Goal: Information Seeking & Learning: Learn about a topic

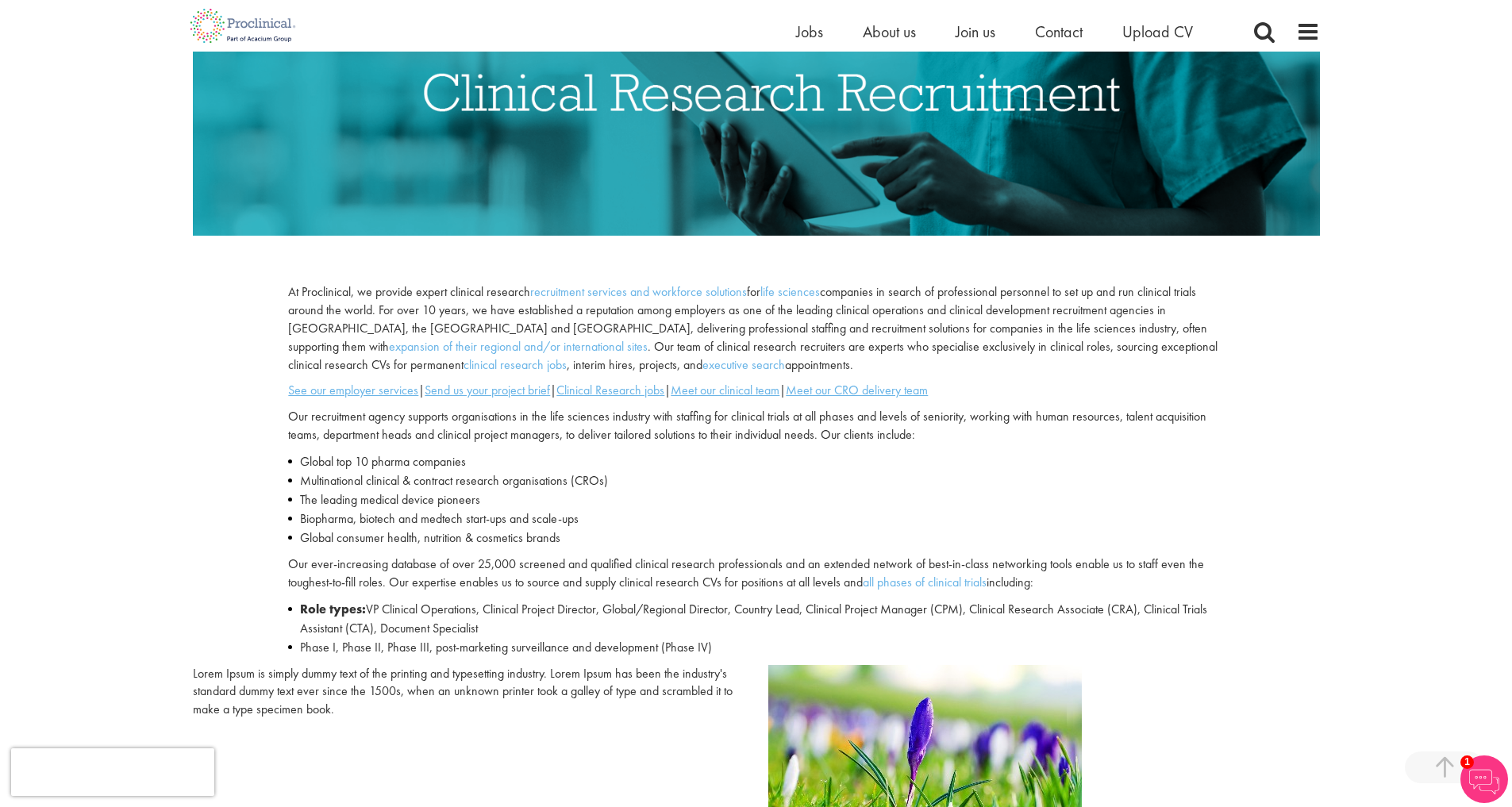
scroll to position [316, 0]
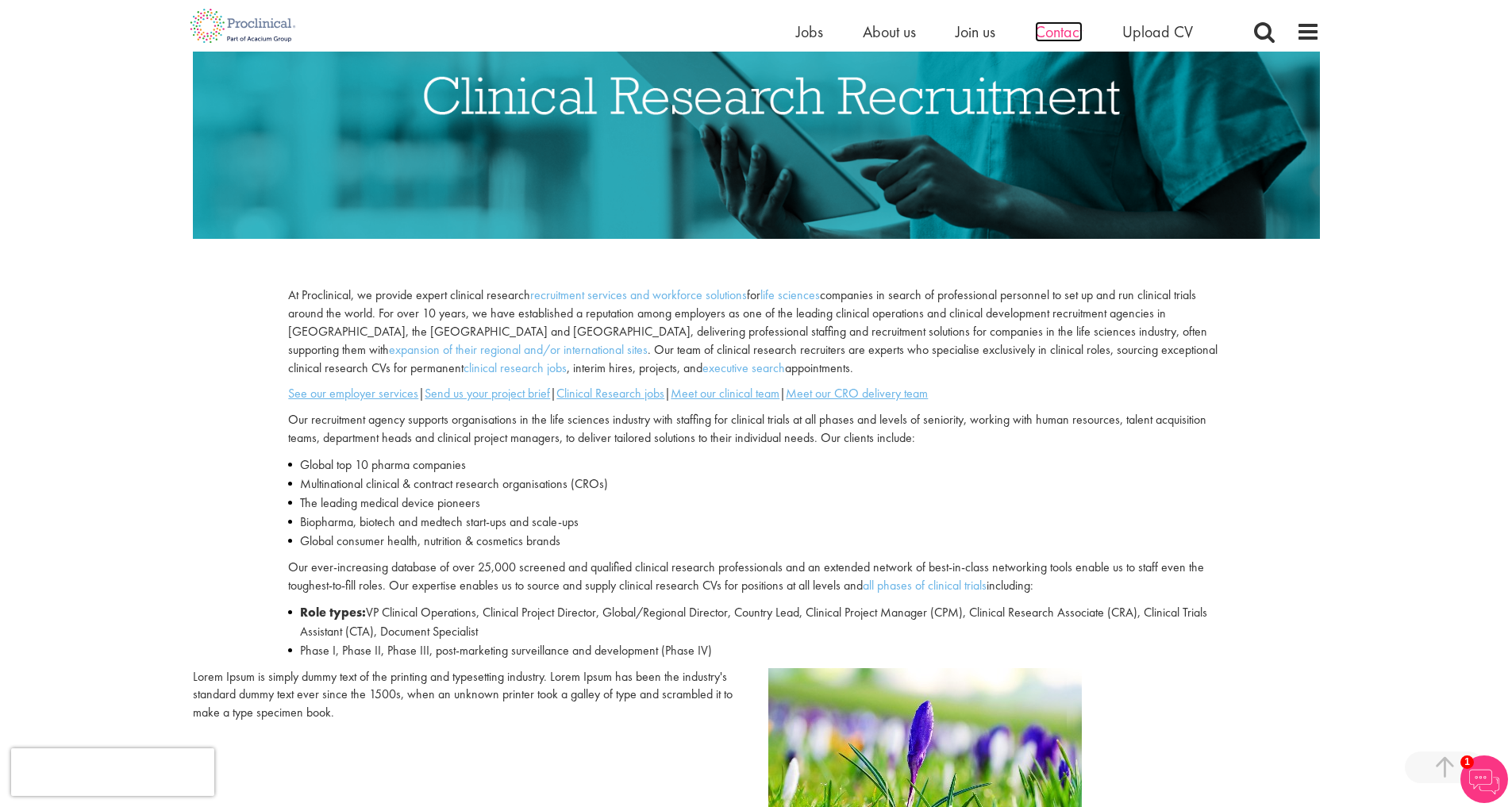
click at [1063, 39] on span "Contact" at bounding box center [1059, 32] width 47 height 21
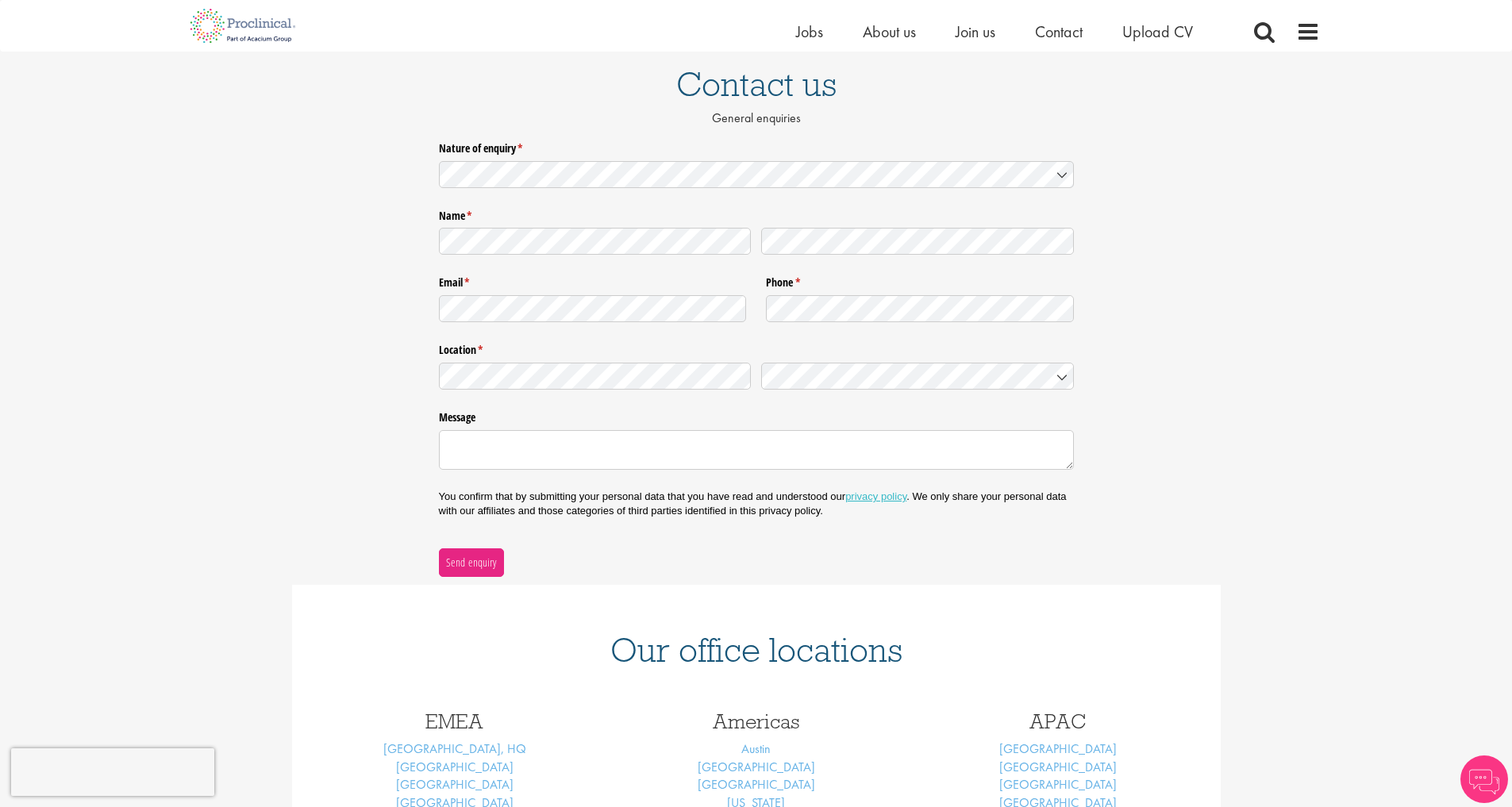
scroll to position [235, 0]
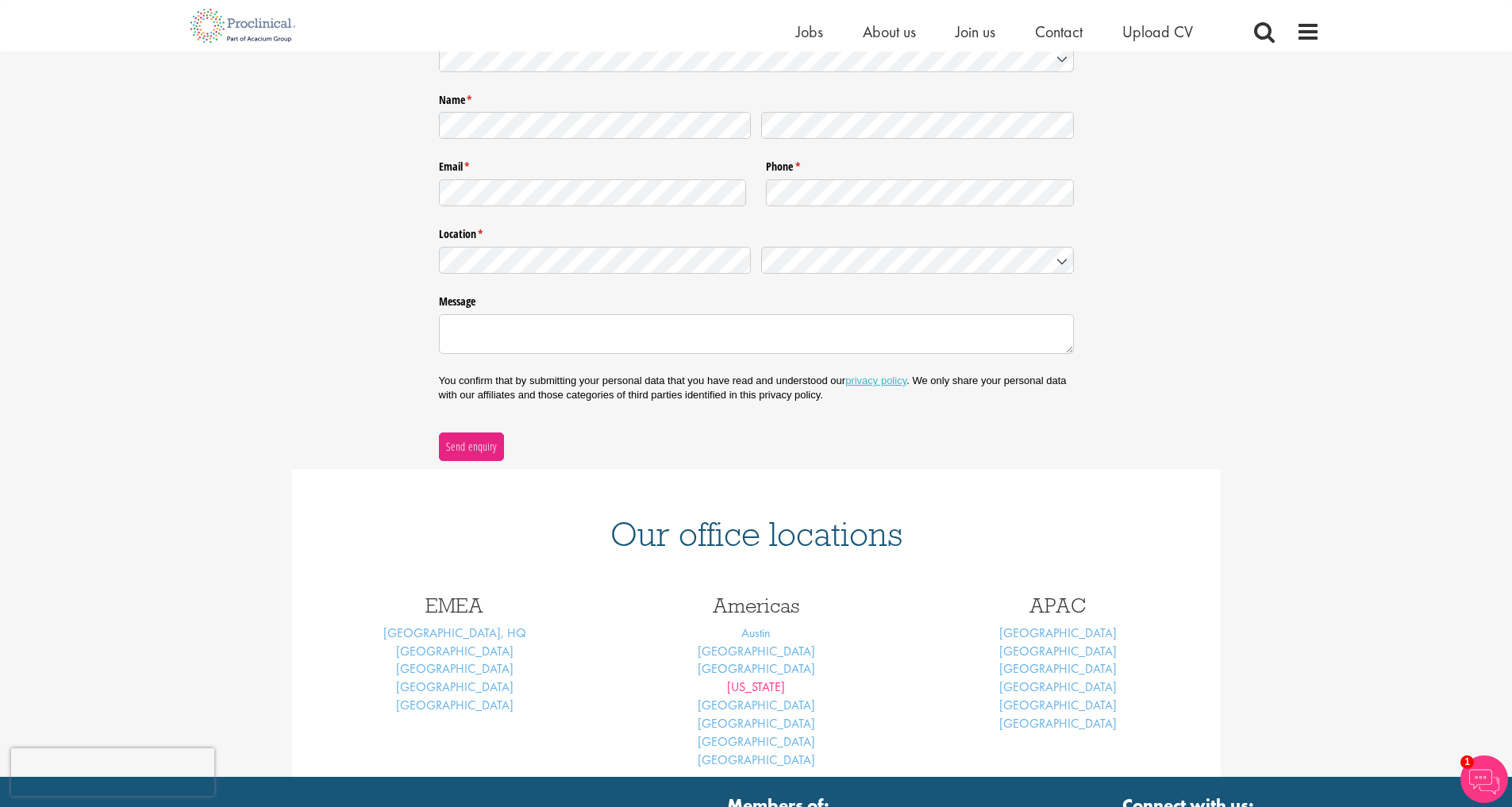
click at [758, 682] on link "[US_STATE]" at bounding box center [756, 686] width 58 height 17
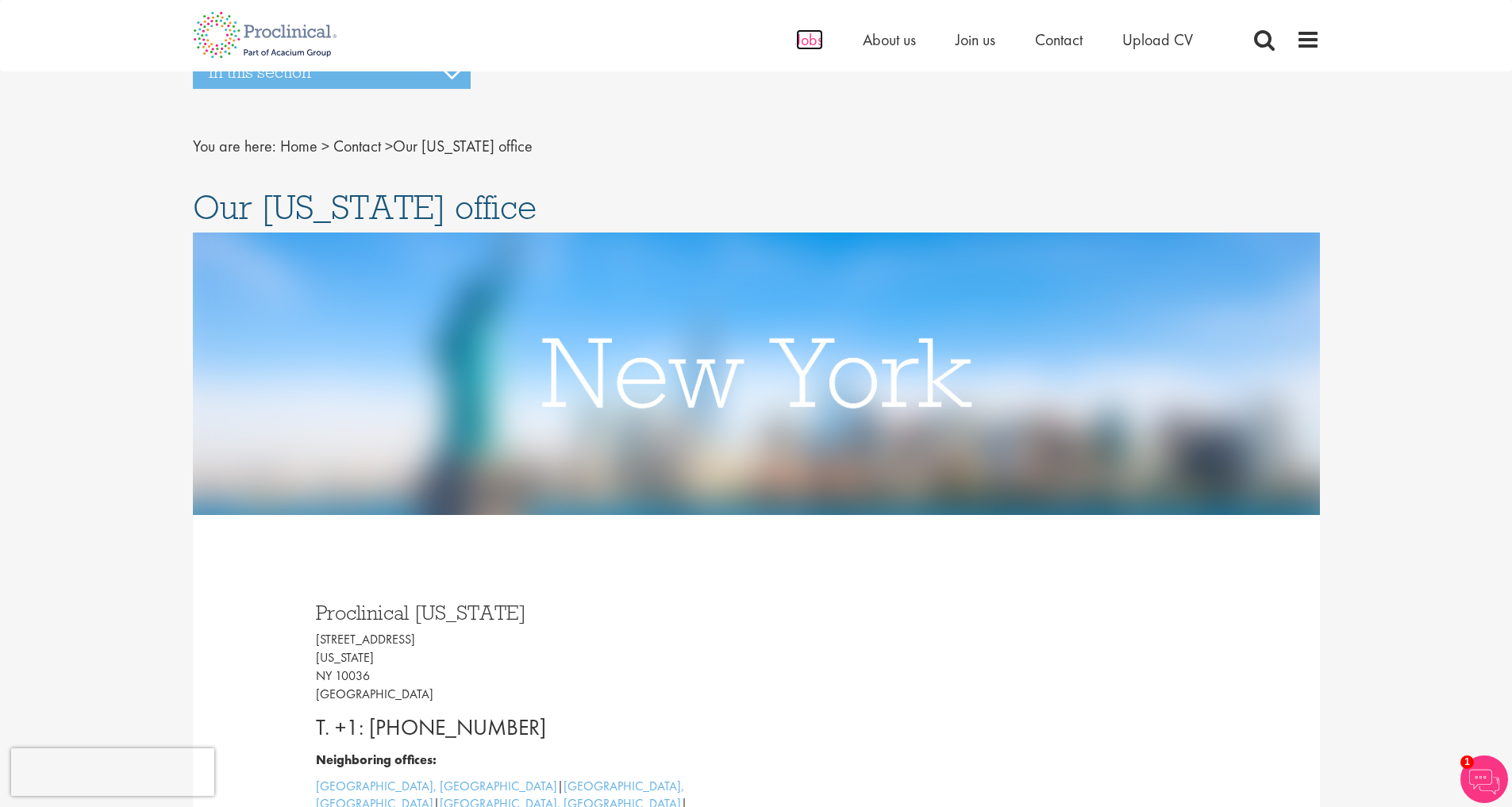
click at [813, 43] on span "Jobs" at bounding box center [809, 40] width 27 height 21
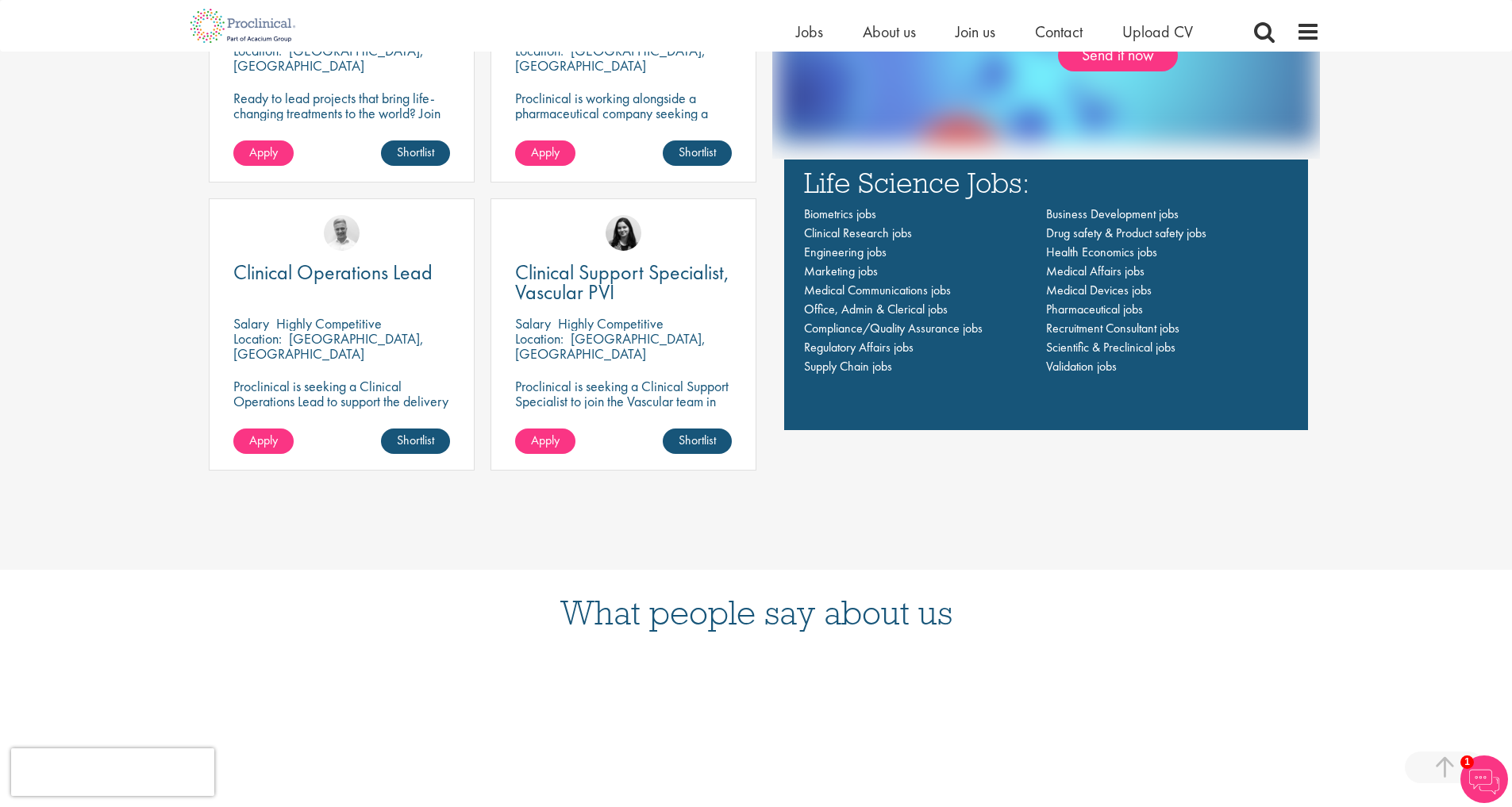
scroll to position [1378, 0]
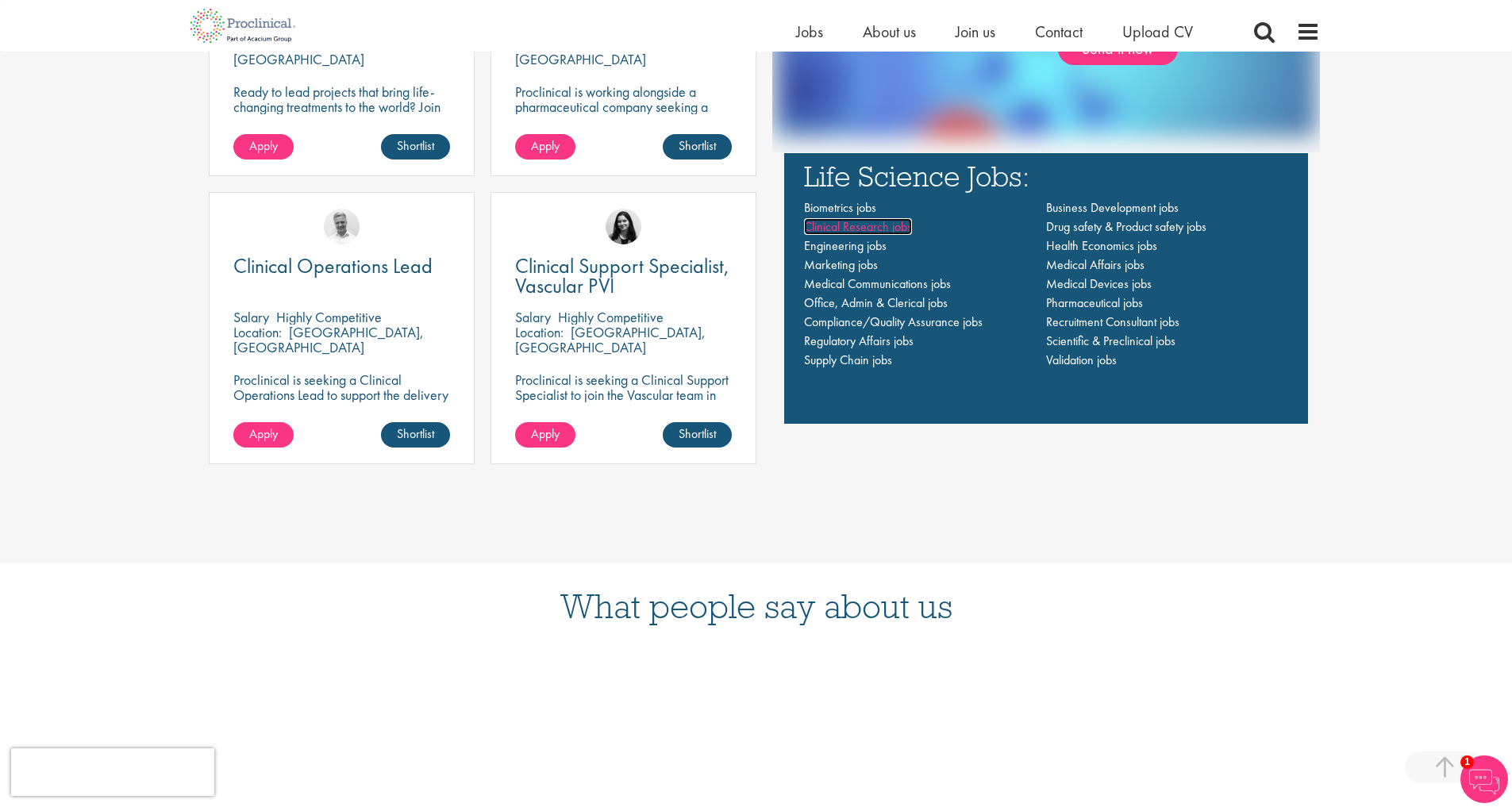
click at [859, 226] on span "Clinical Research jobs" at bounding box center [858, 227] width 108 height 17
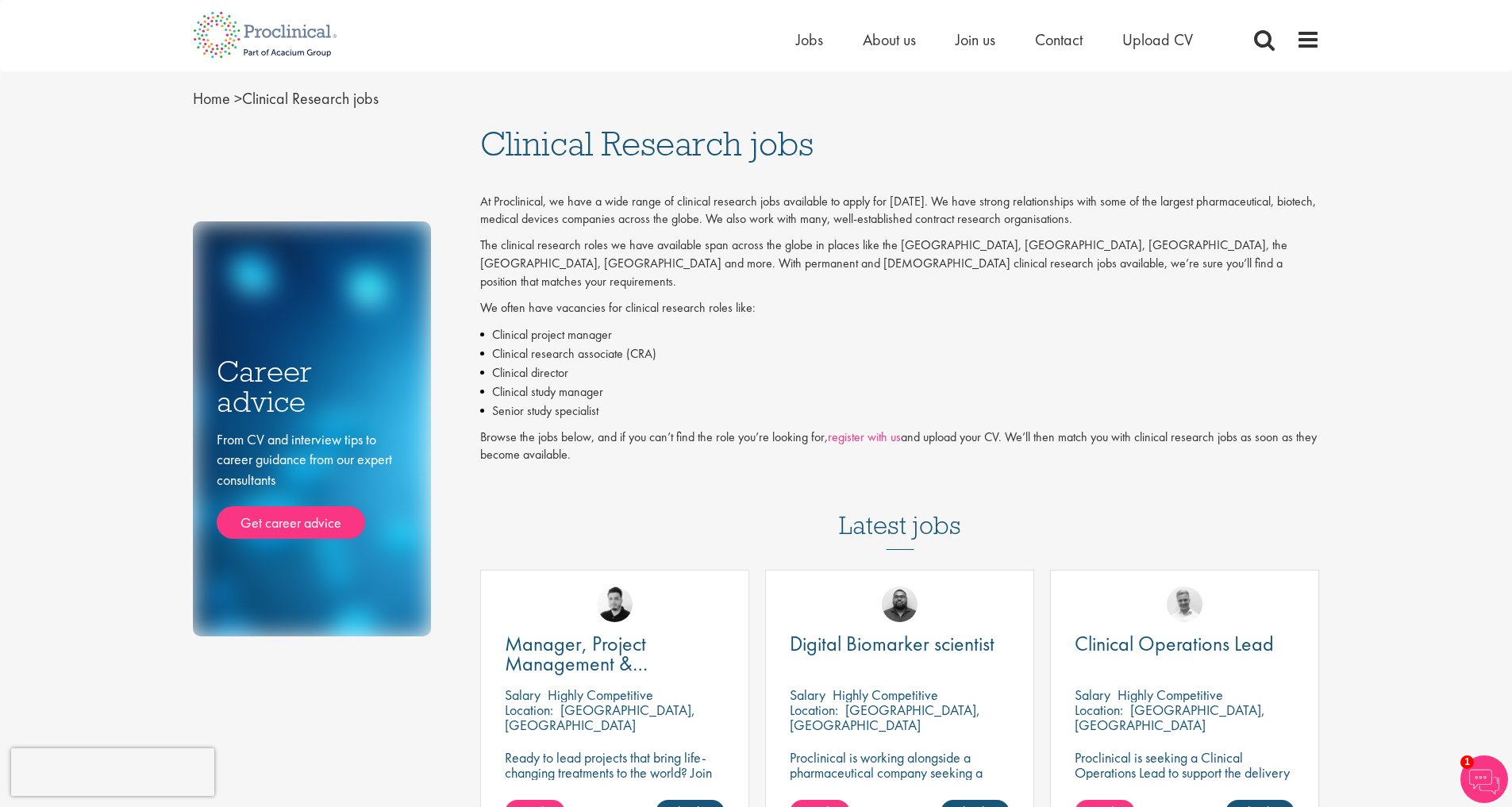
click at [858, 428] on link "register with us" at bounding box center [864, 436] width 73 height 17
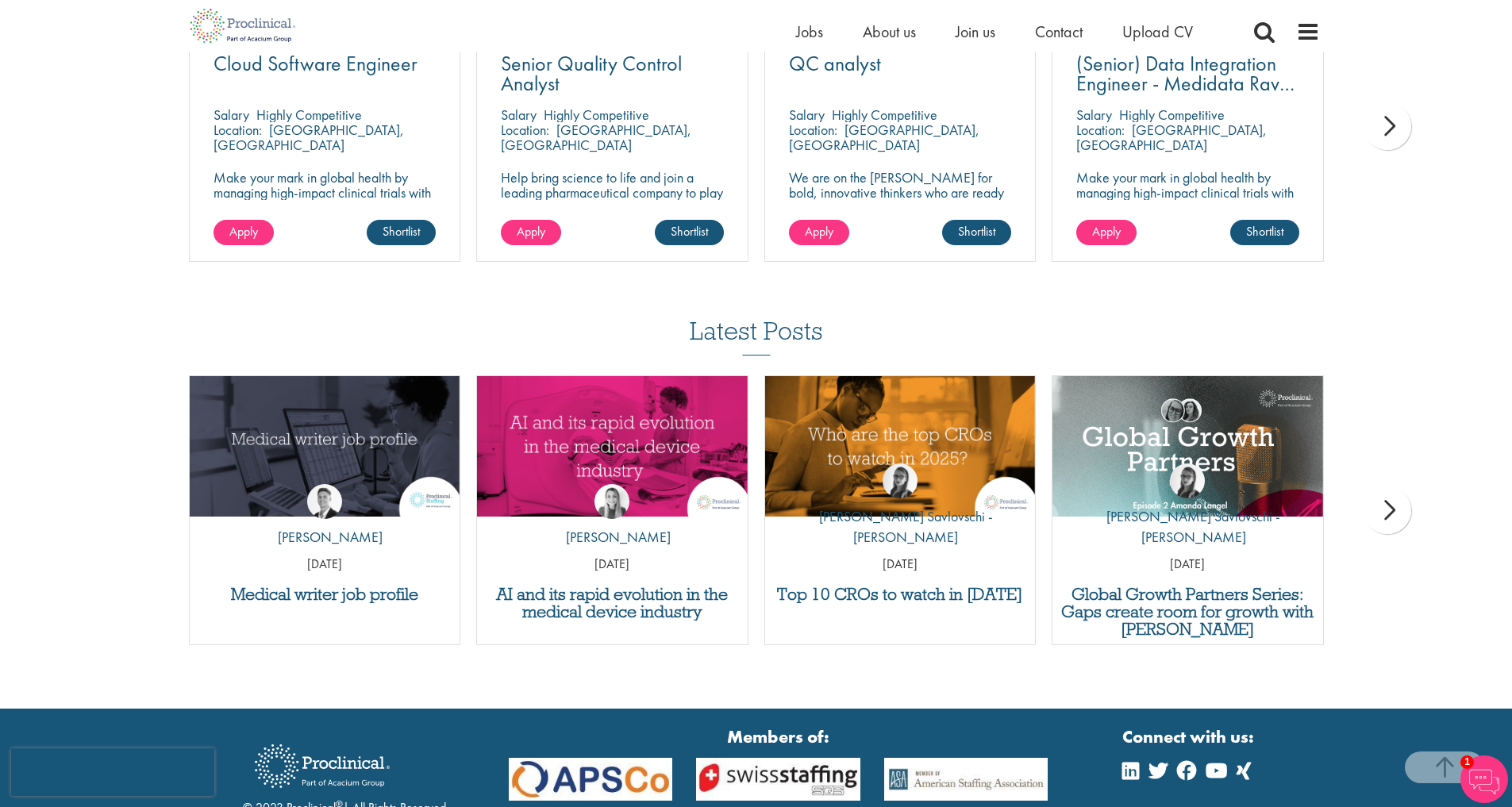
scroll to position [1365, 0]
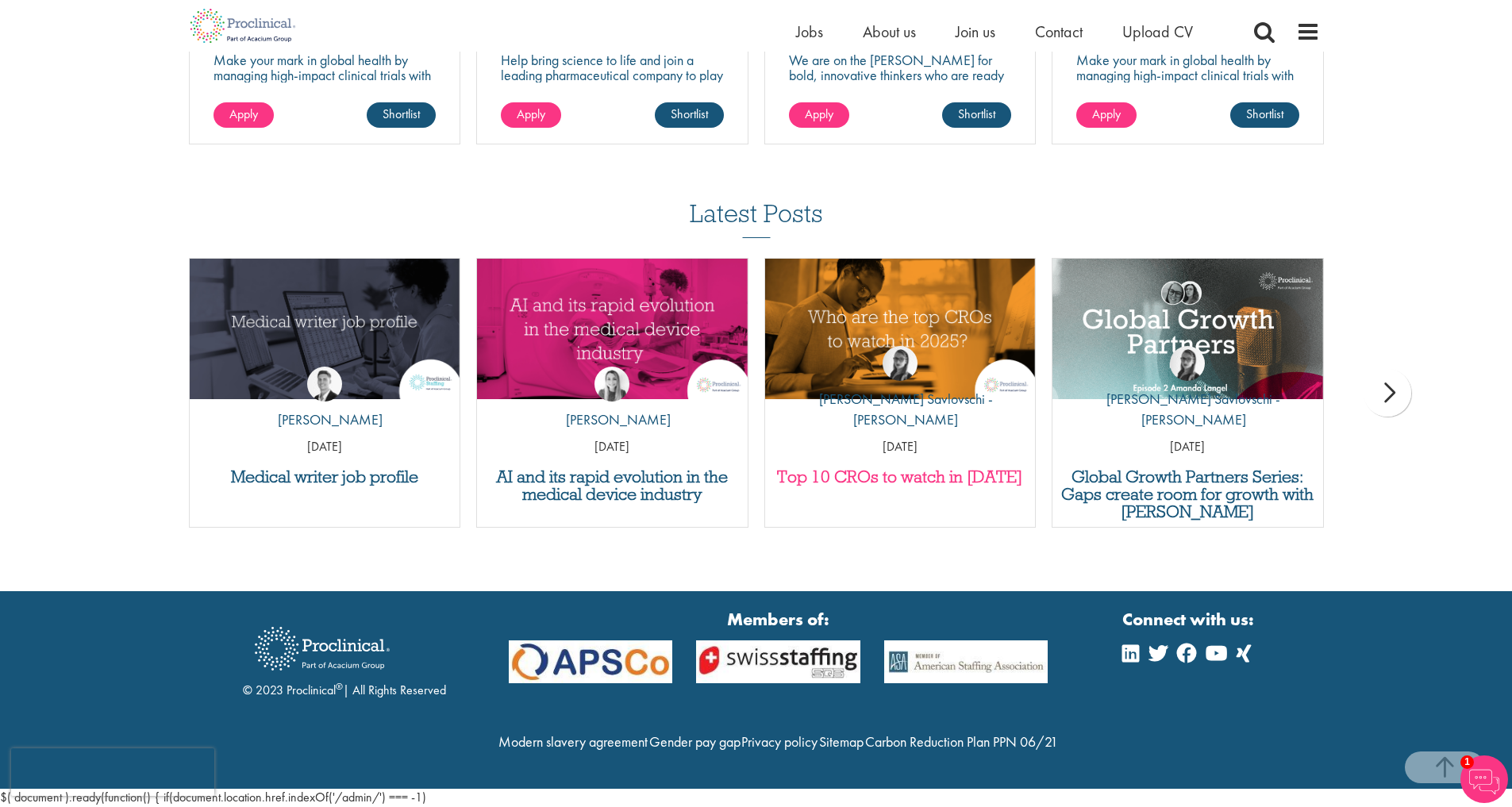
click at [903, 469] on h3 "Top 10 CROs to watch in [DATE]" at bounding box center [900, 477] width 255 height 18
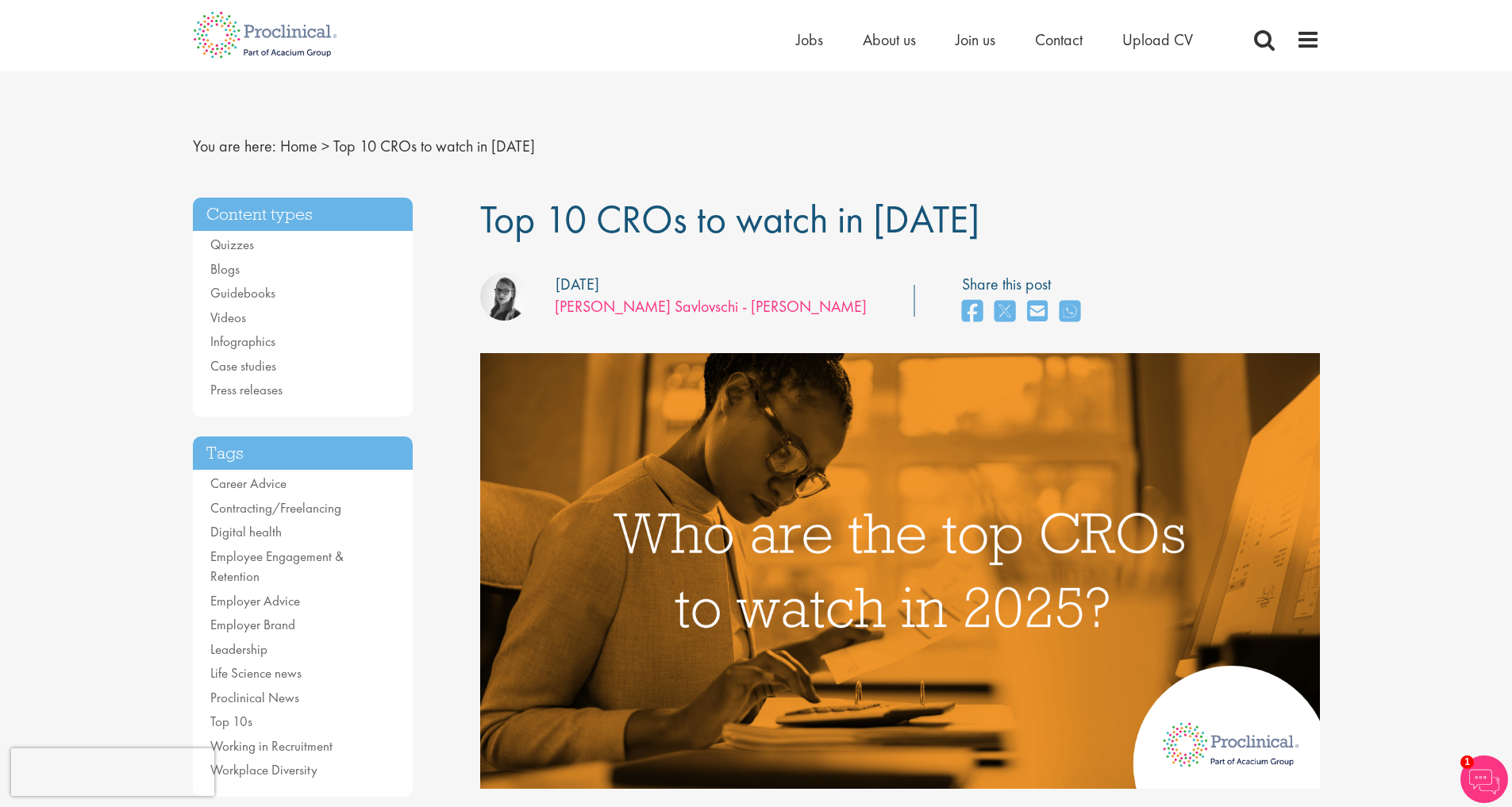
click at [588, 301] on link "[PERSON_NAME] Savlovschi - [PERSON_NAME]" at bounding box center [711, 306] width 312 height 21
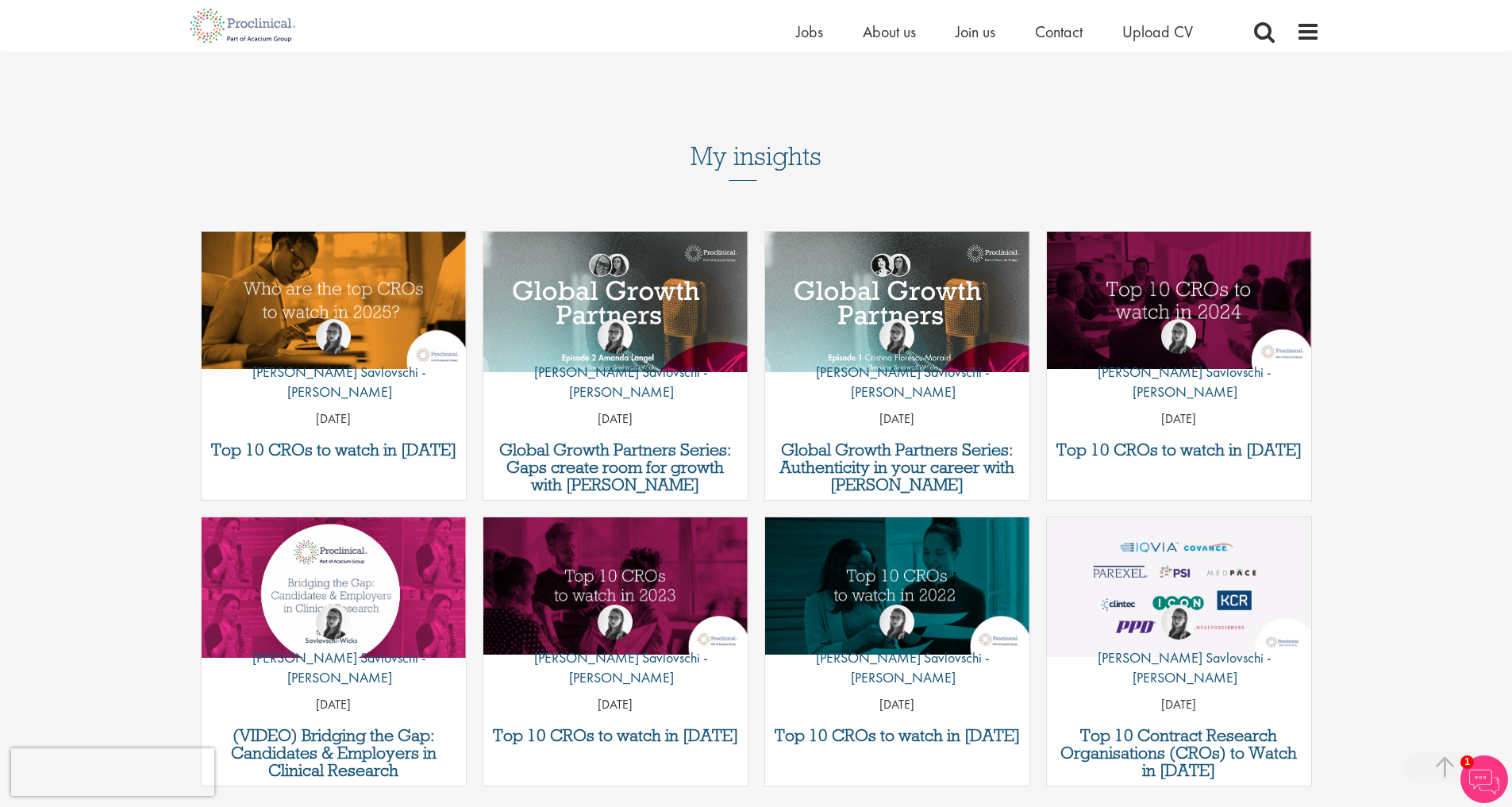
scroll to position [1094, 0]
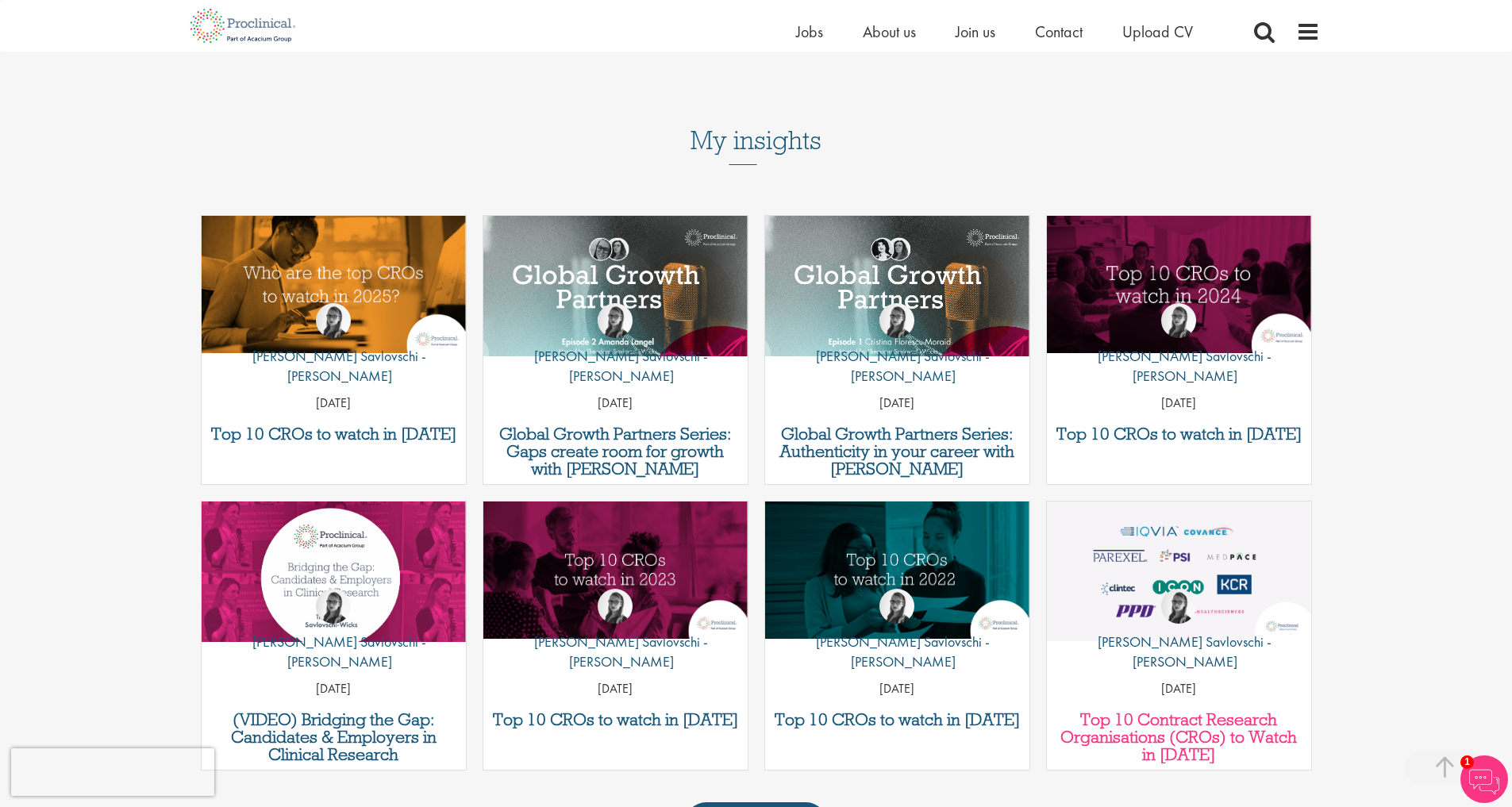
click at [1175, 711] on h3 "Top 10 Contract Research Organisations (CROs) to Watch in 2019" at bounding box center [1178, 737] width 248 height 52
